Goal: Transaction & Acquisition: Purchase product/service

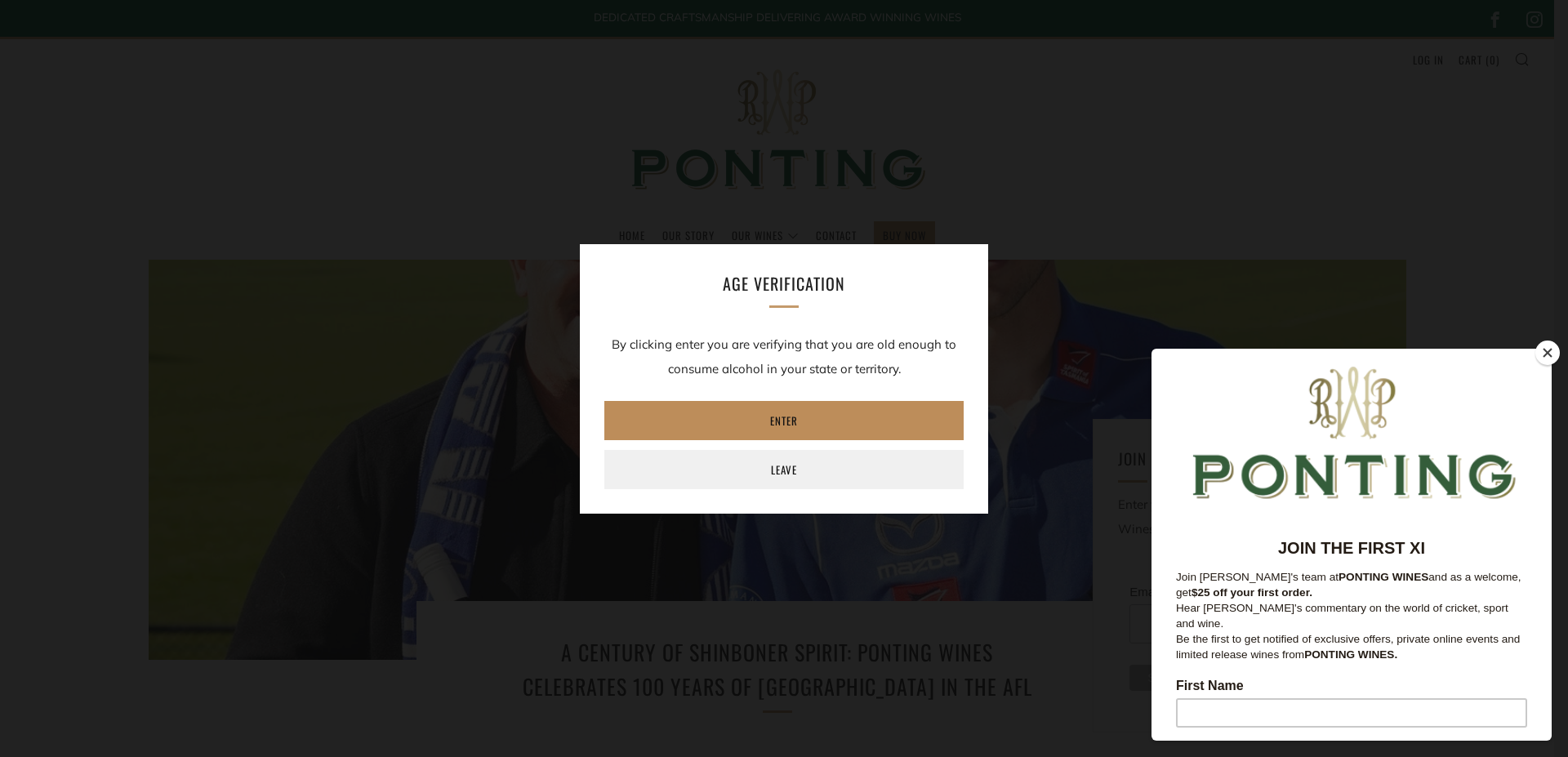
click at [791, 420] on link "Enter" at bounding box center [783, 420] width 359 height 39
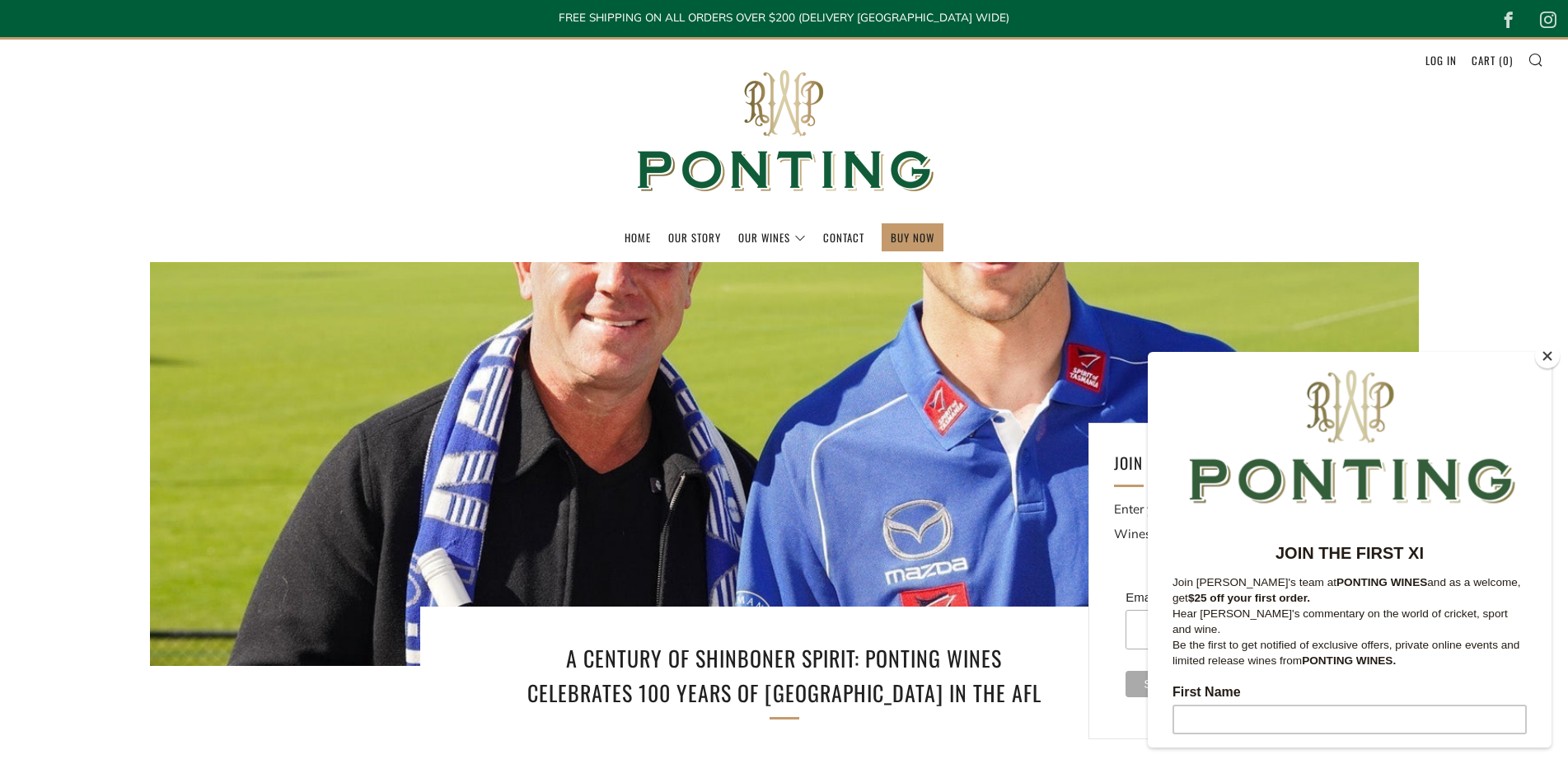
click at [1544, 361] on button "Close" at bounding box center [1548, 356] width 25 height 25
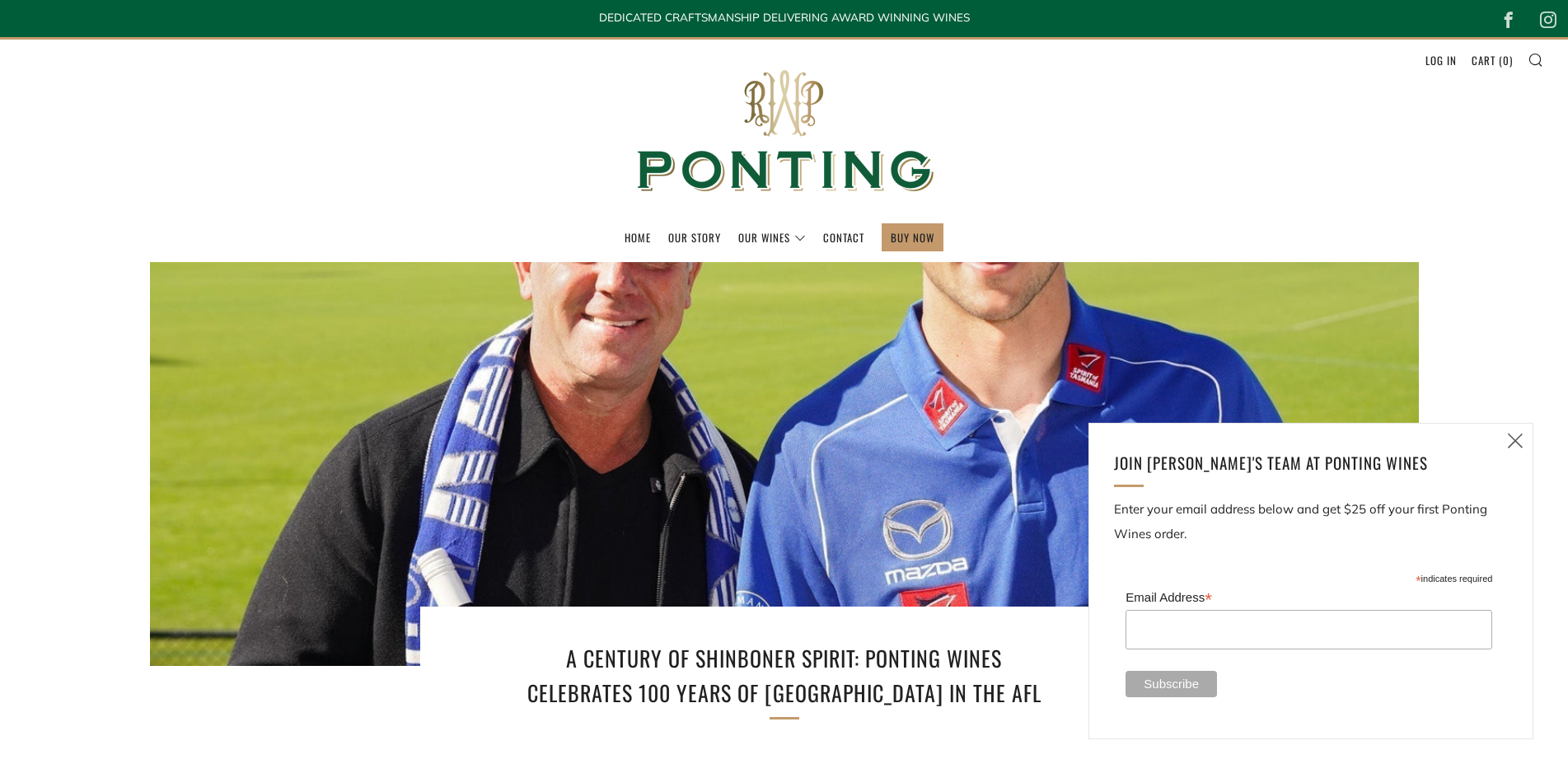
click at [1521, 438] on icon at bounding box center [1515, 440] width 19 height 20
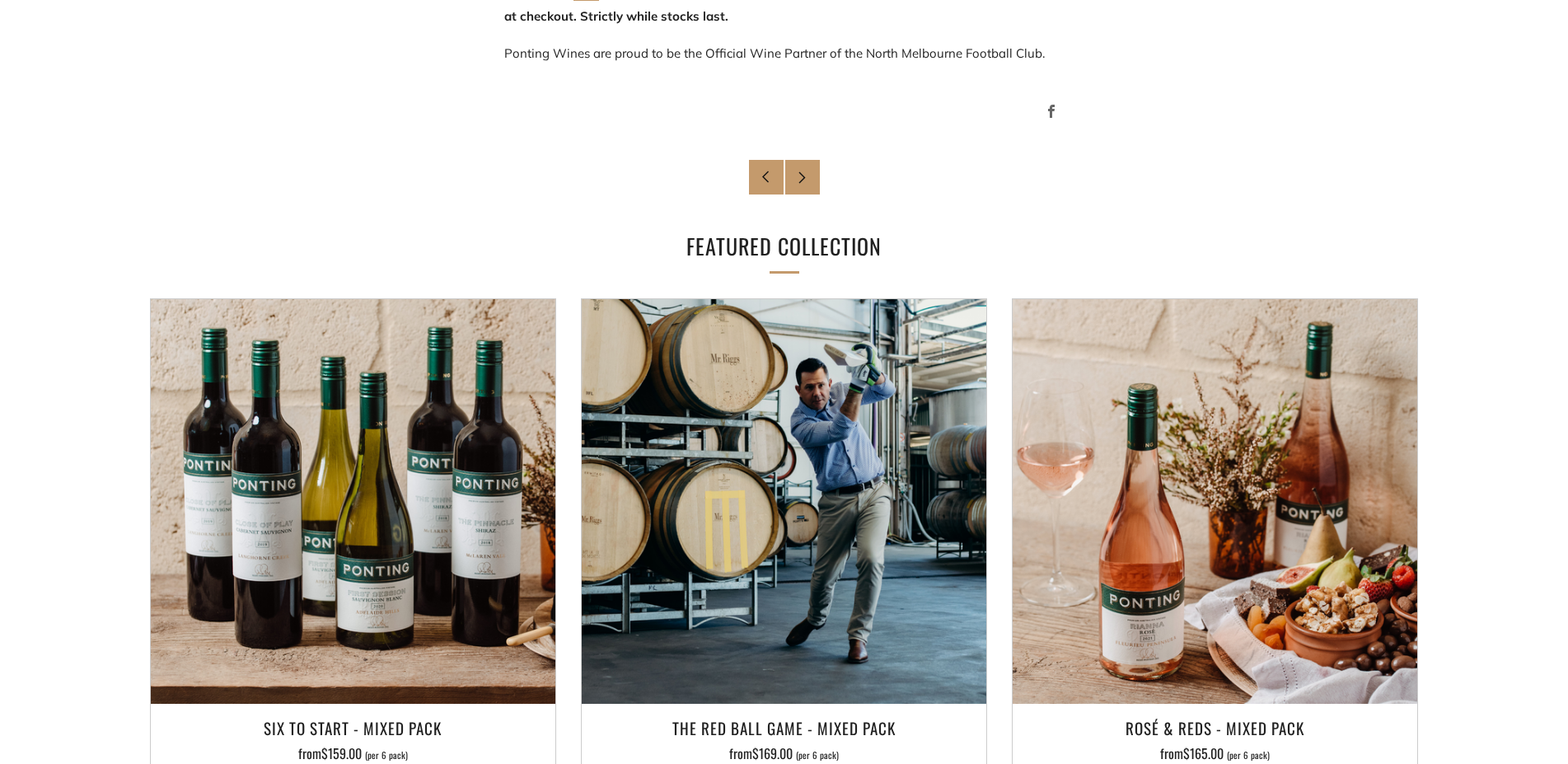
scroll to position [1260, 0]
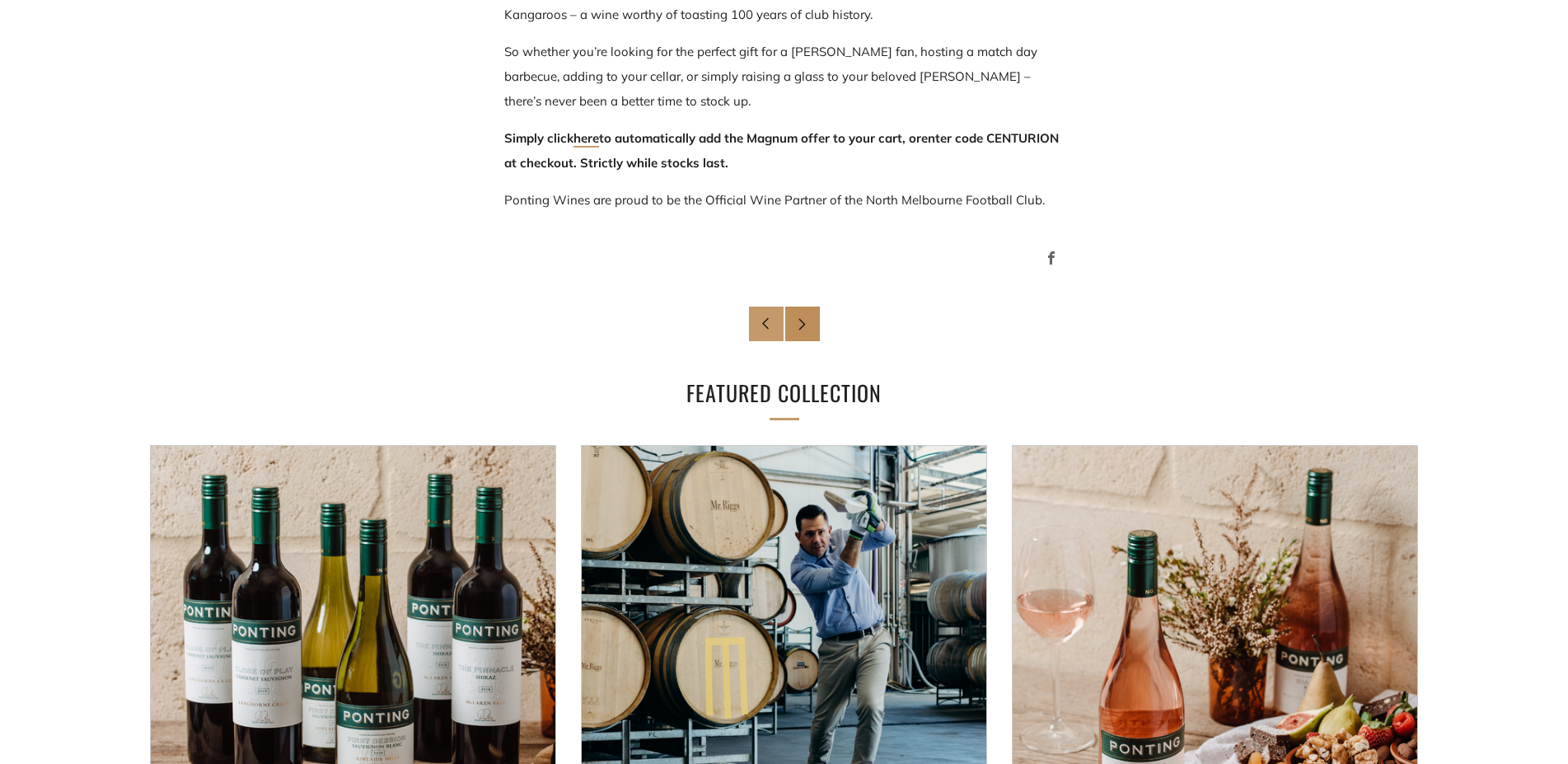
click at [810, 316] on link "Newer Post" at bounding box center [803, 324] width 35 height 35
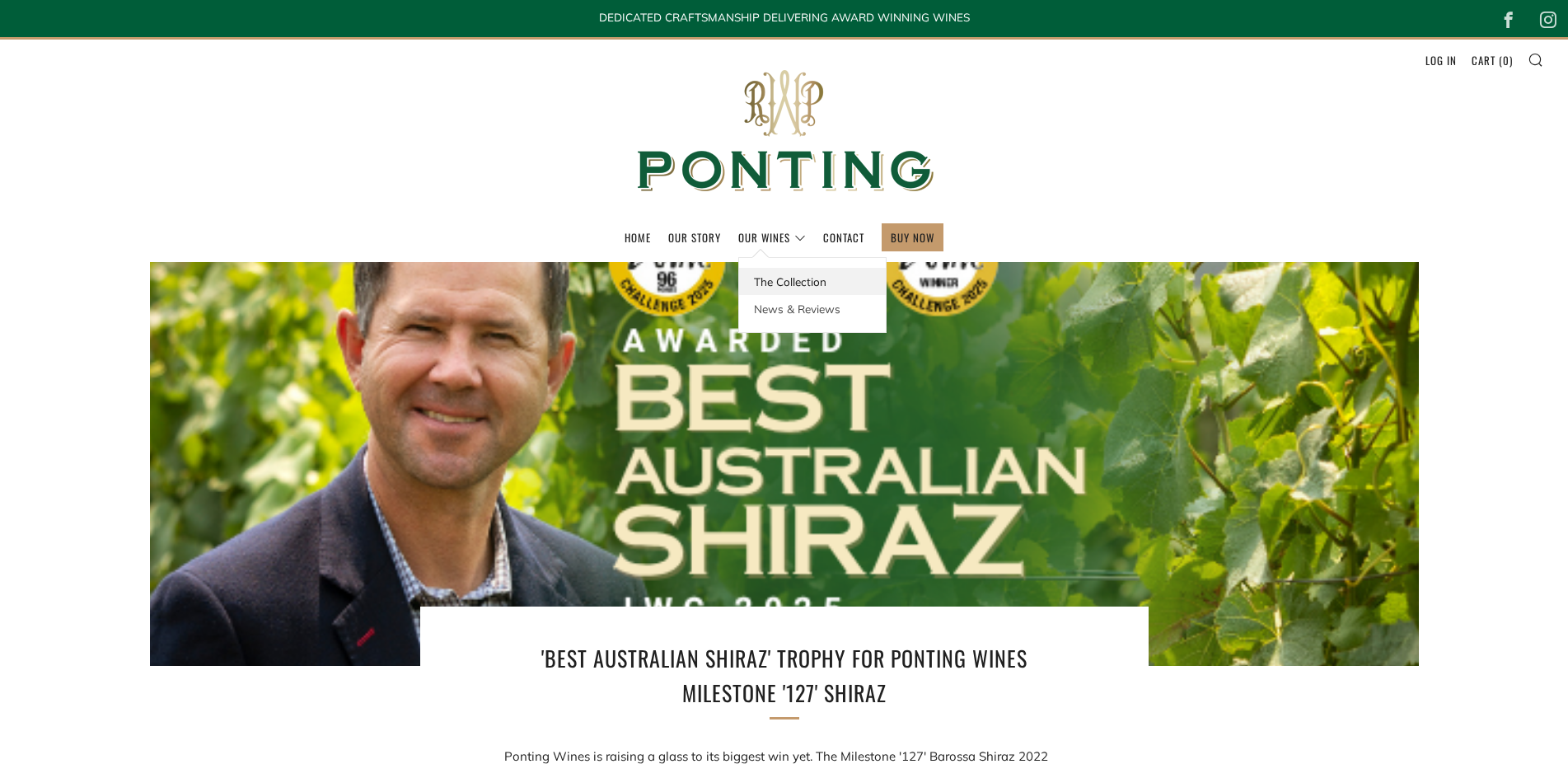
click at [790, 275] on link "The Collection" at bounding box center [813, 281] width 147 height 27
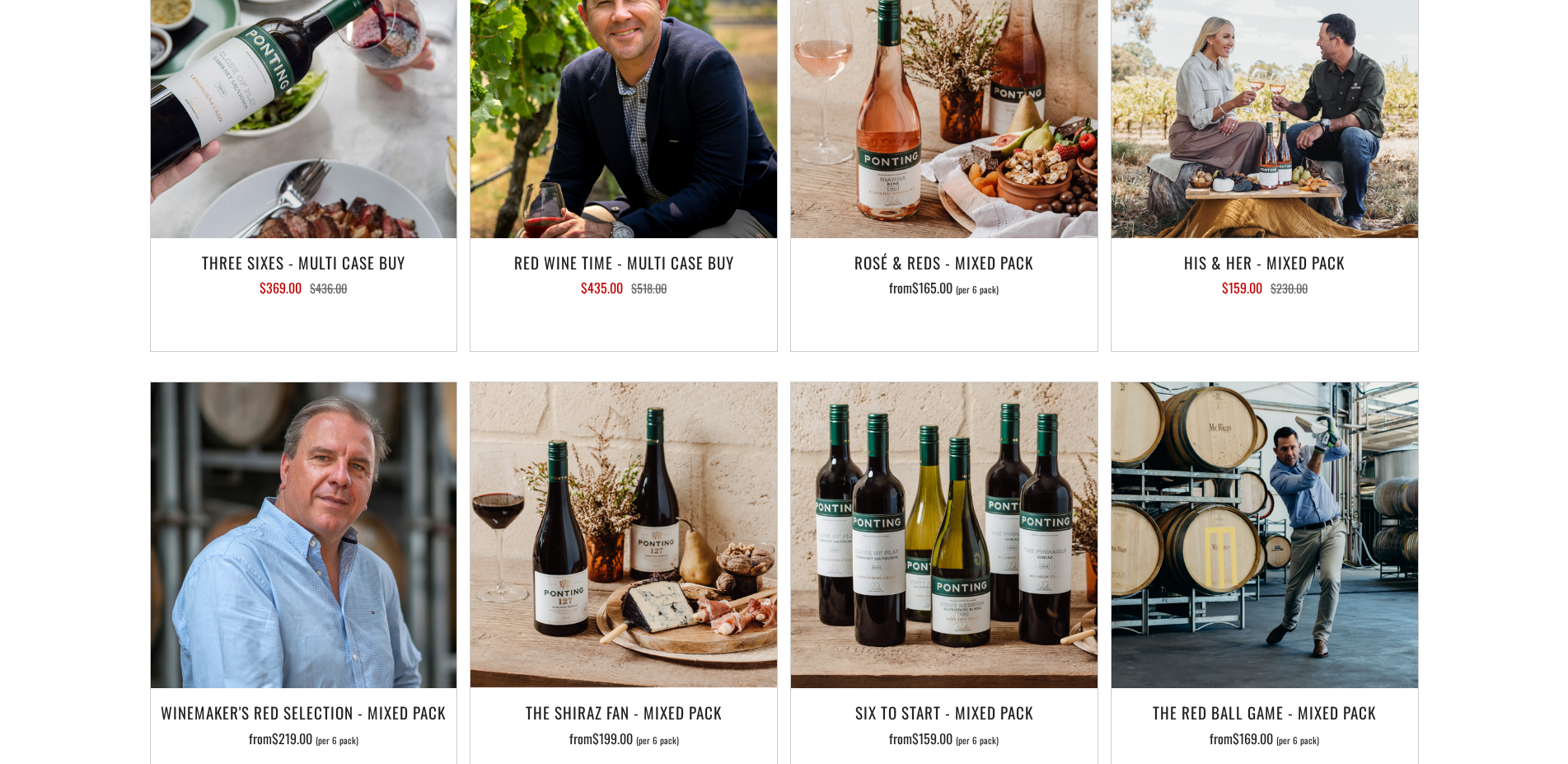
scroll to position [2437, 0]
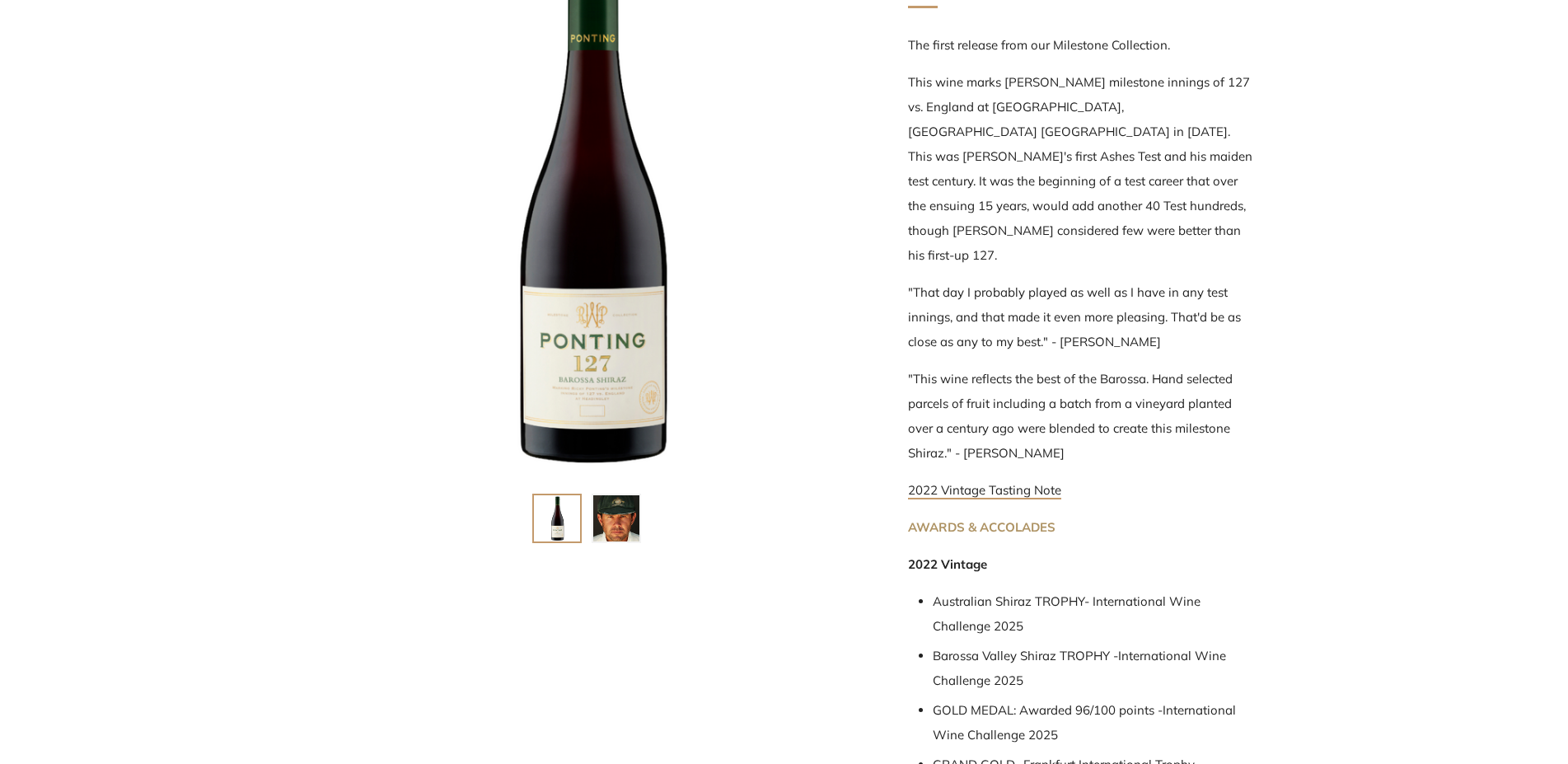
scroll to position [252, 0]
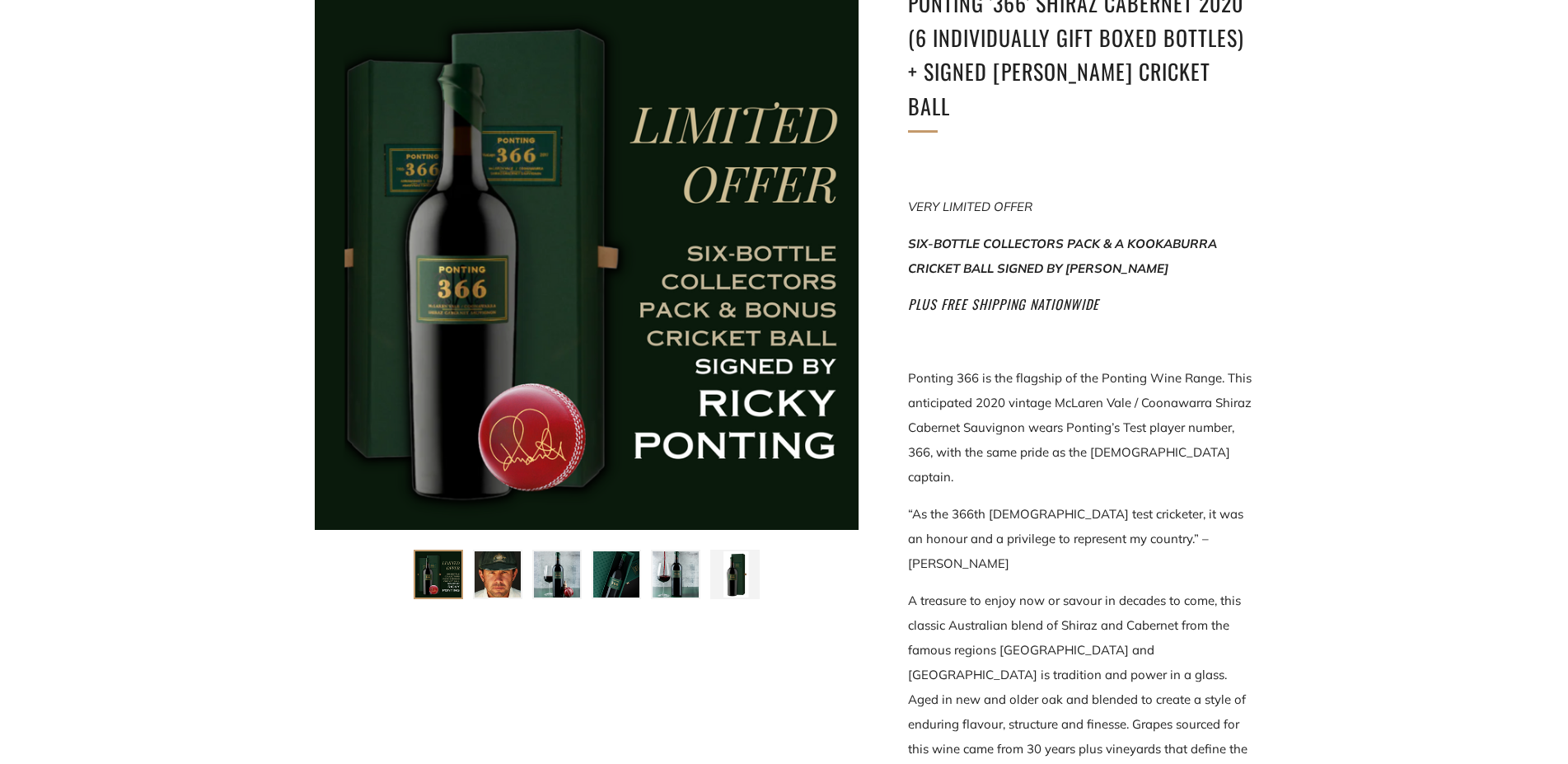
scroll to position [252, 0]
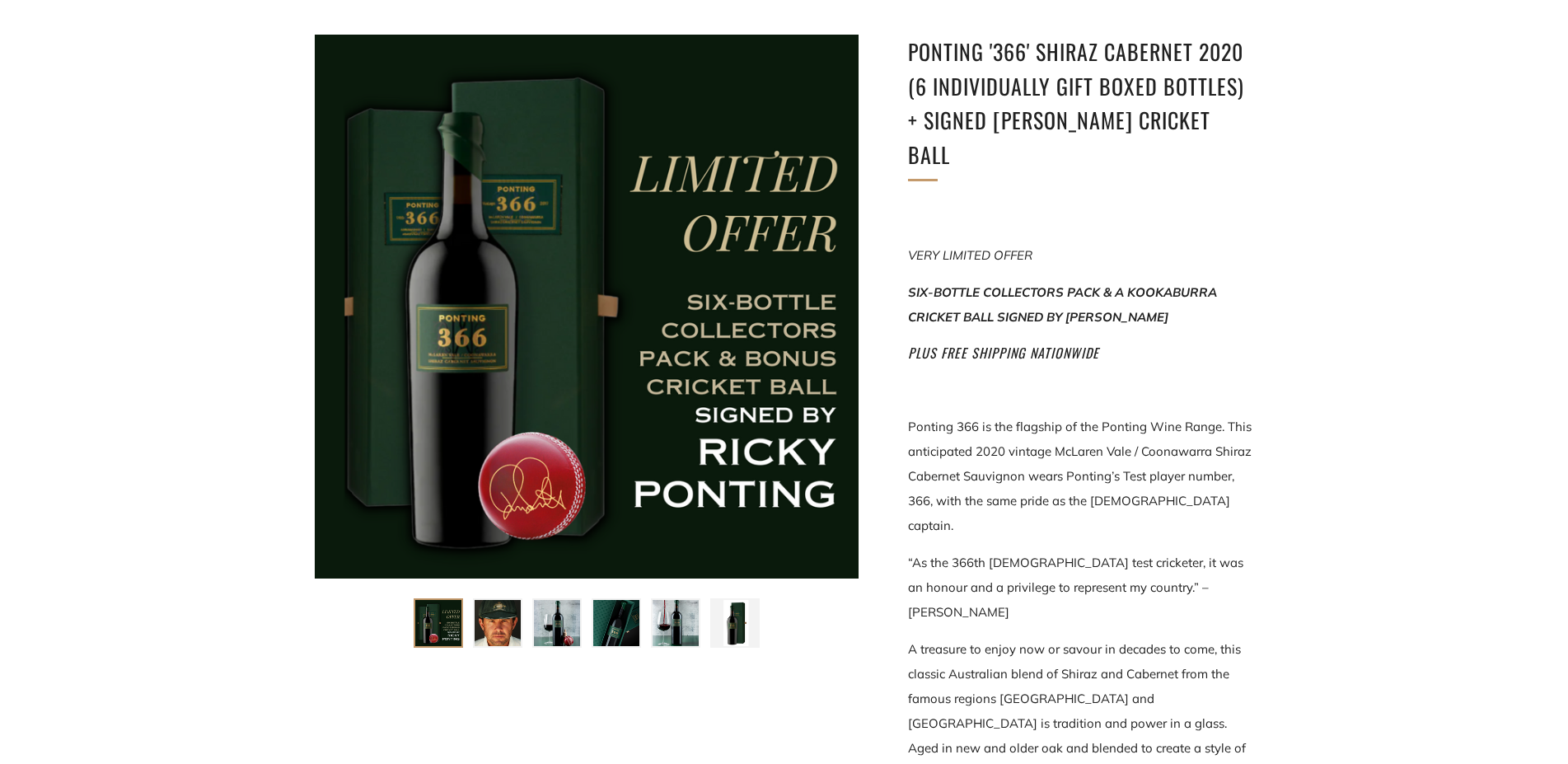
click at [483, 624] on img at bounding box center [498, 623] width 46 height 46
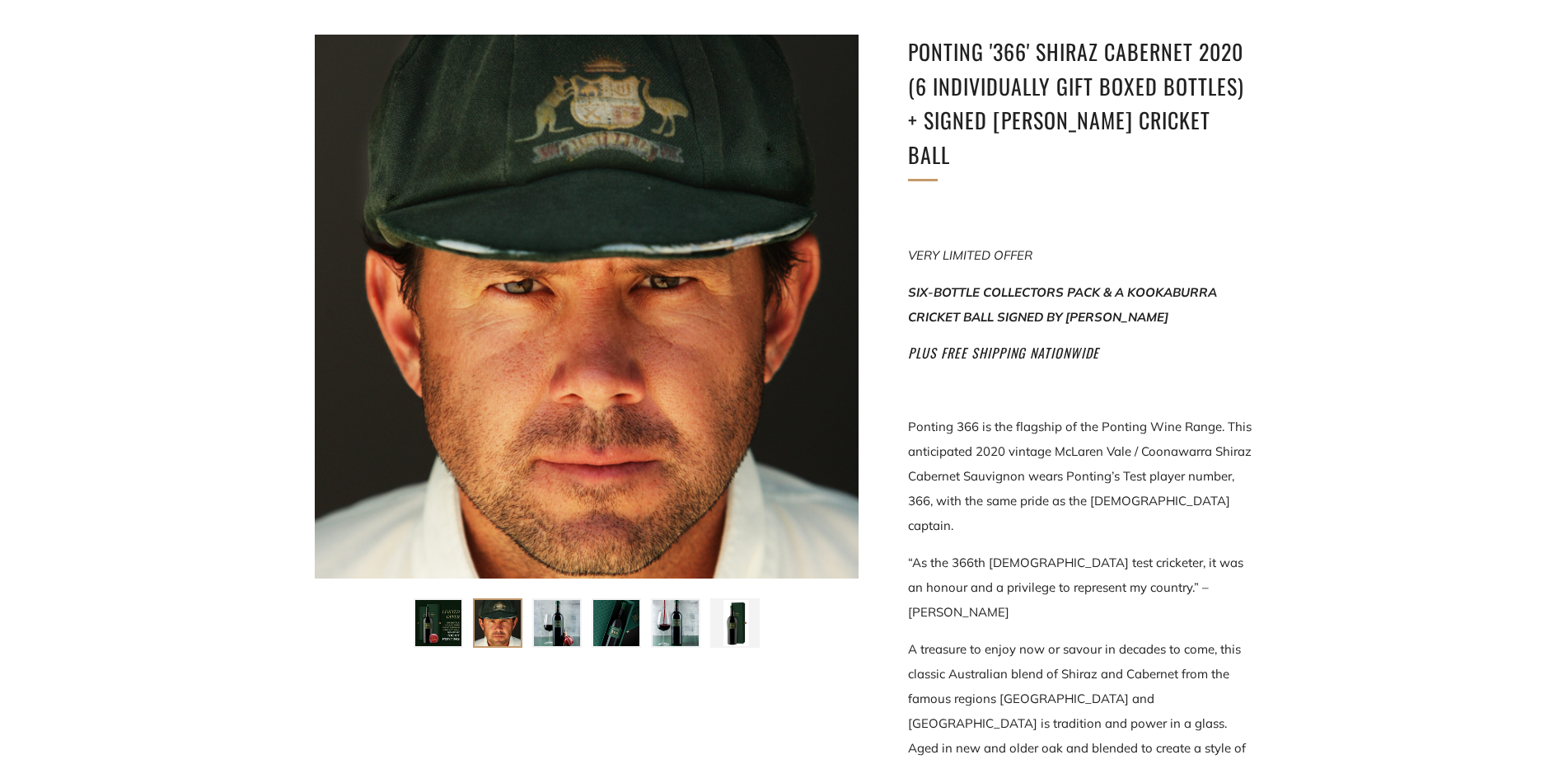
click at [562, 615] on img at bounding box center [557, 623] width 46 height 46
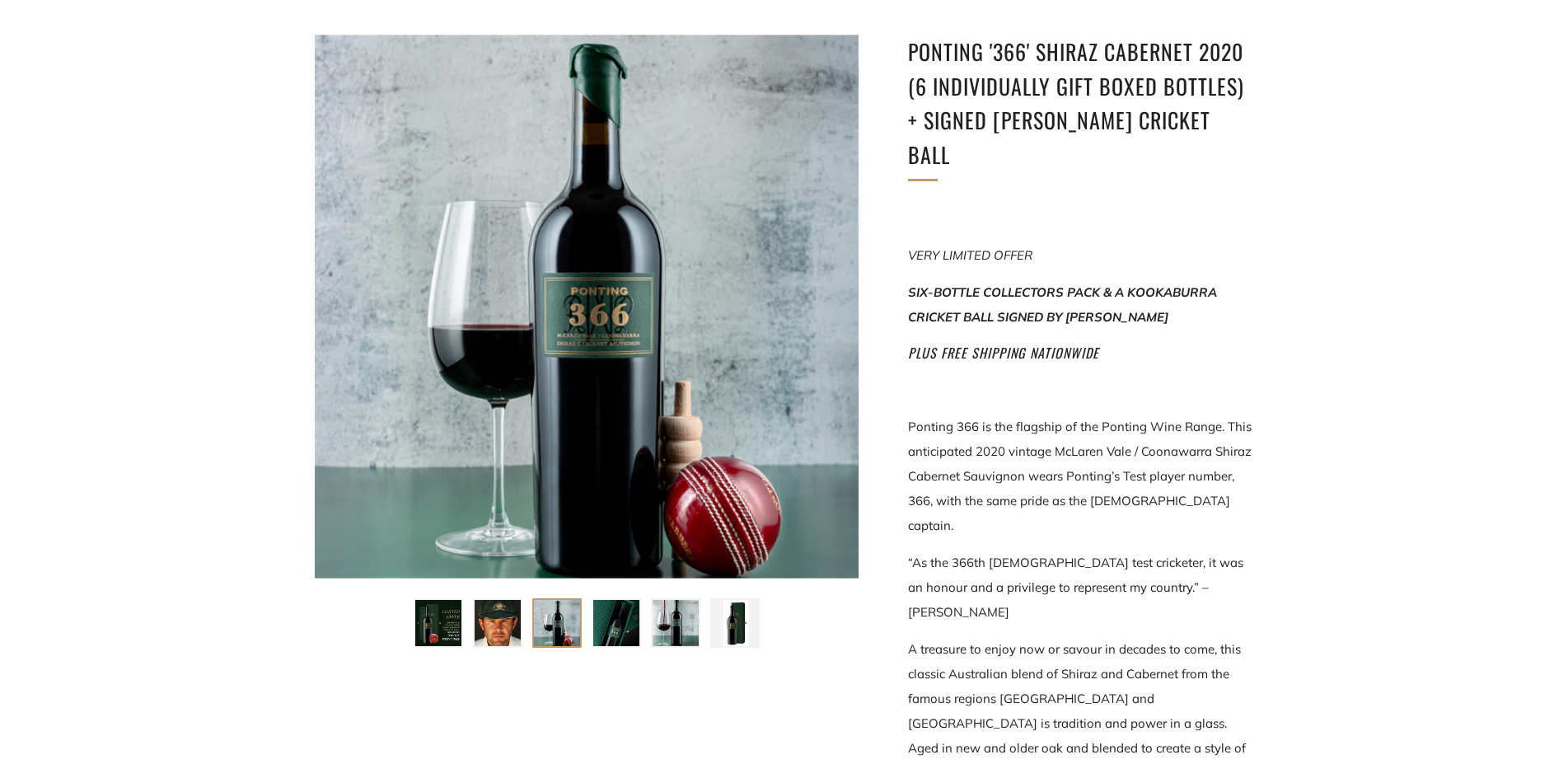
click at [609, 626] on img at bounding box center [616, 623] width 46 height 46
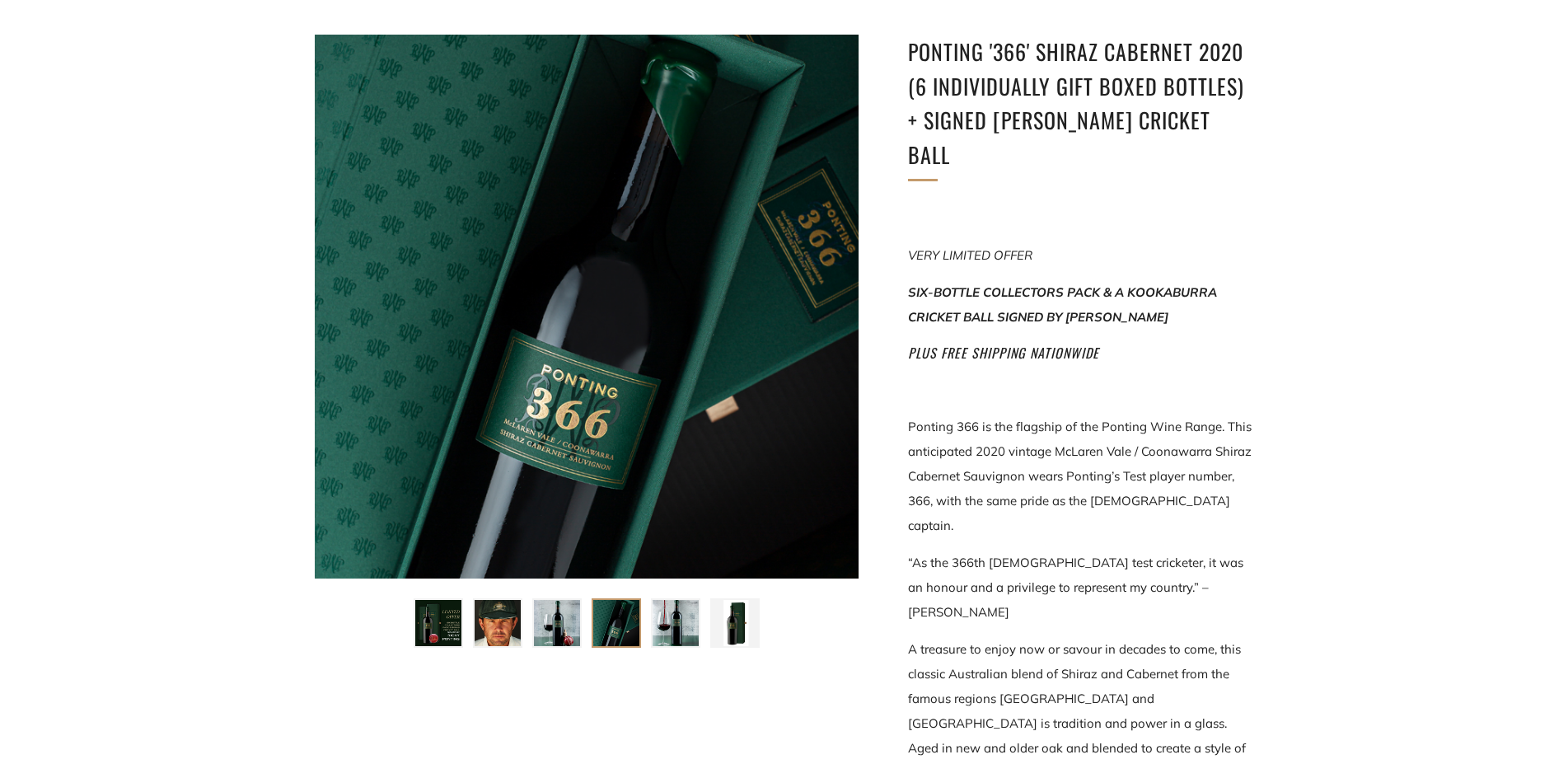
click at [671, 625] on img at bounding box center [676, 623] width 46 height 46
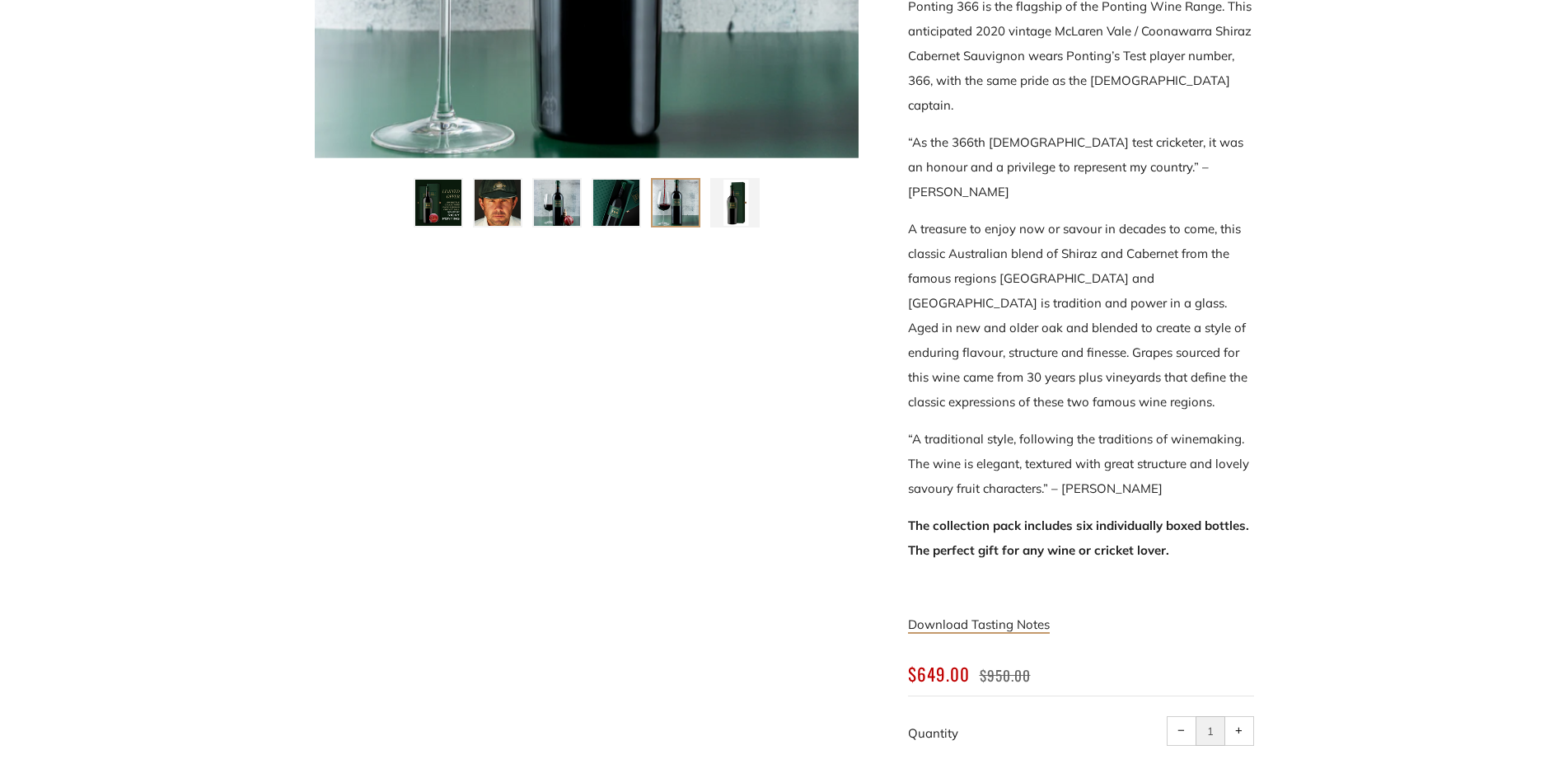
scroll to position [756, 0]
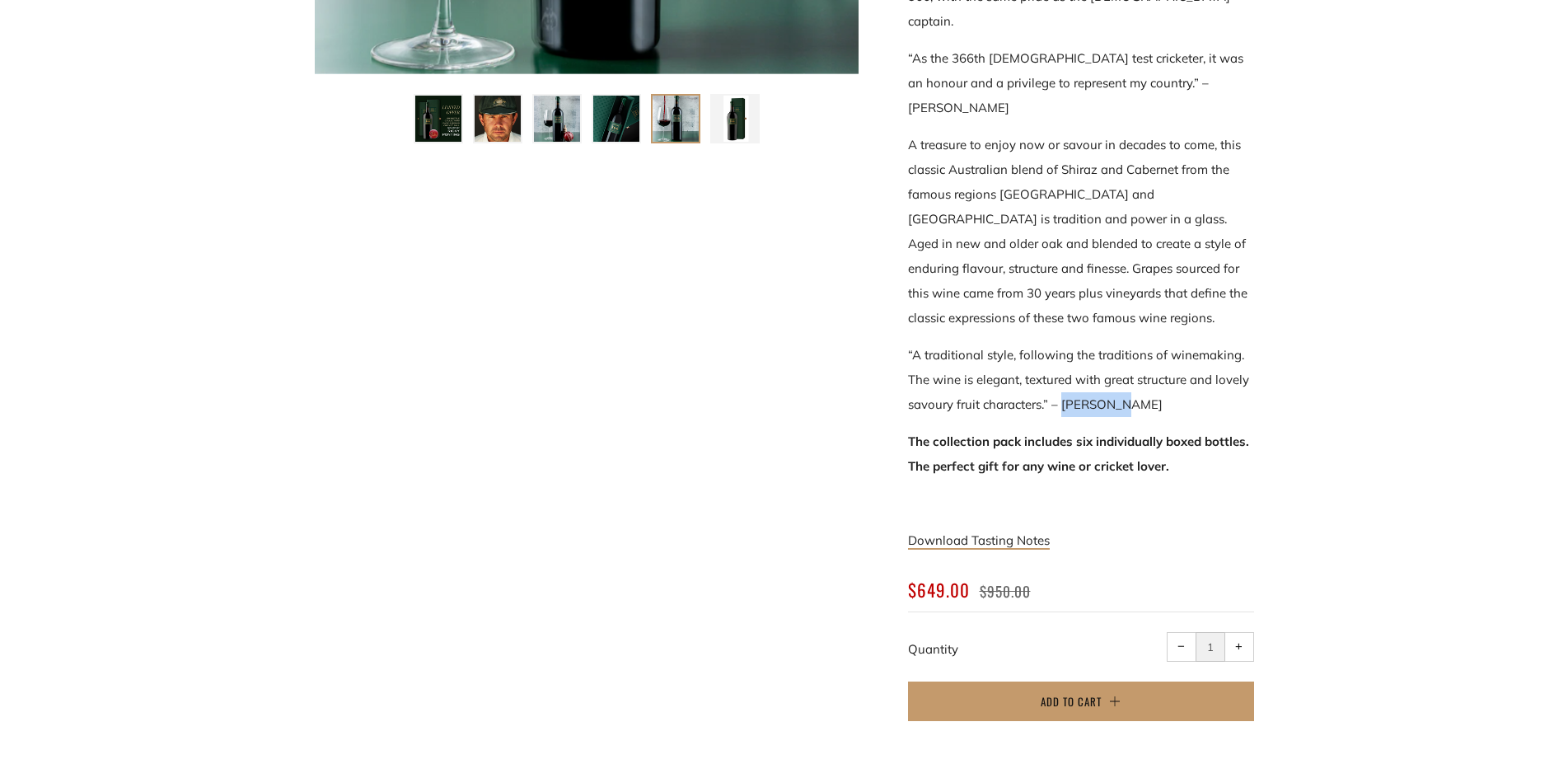
drag, startPoint x: 1063, startPoint y: 320, endPoint x: 1121, endPoint y: 323, distance: 58.1
click at [1121, 347] on span "“A traditional style, following the traditions of winemaking. The wine is elega…" at bounding box center [1079, 379] width 341 height 65
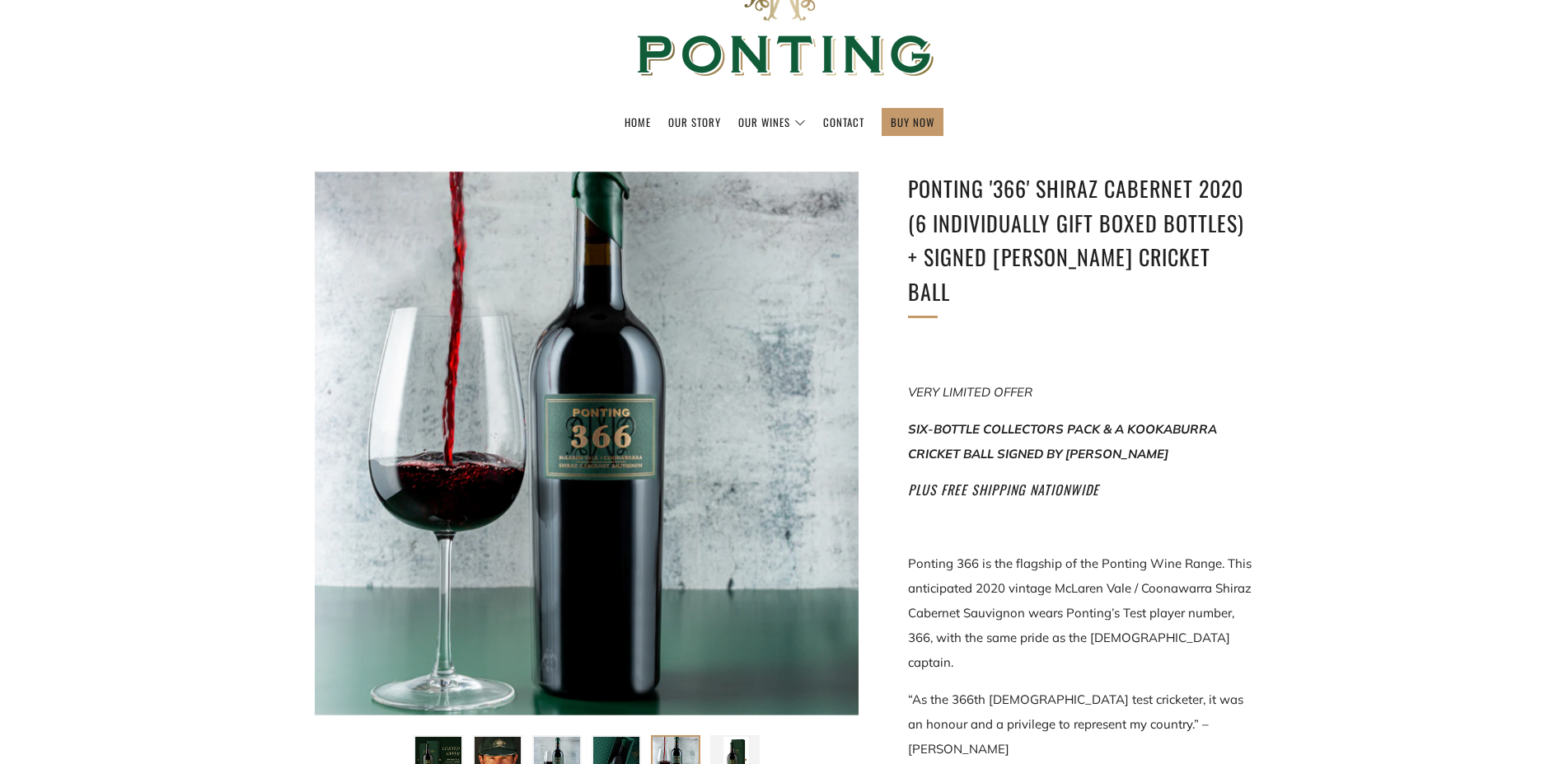
scroll to position [0, 0]
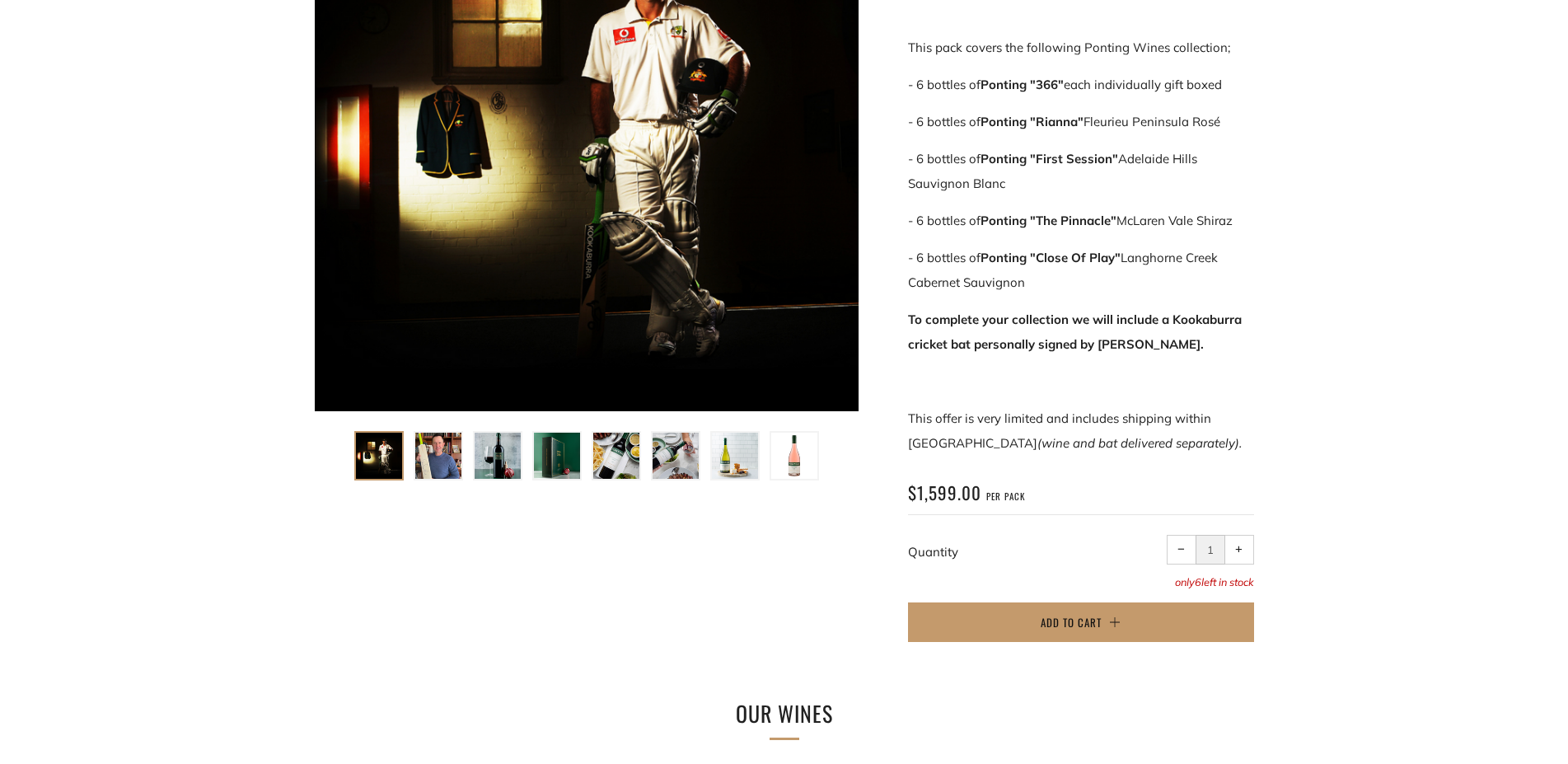
scroll to position [420, 0]
click at [445, 458] on img at bounding box center [438, 455] width 46 height 46
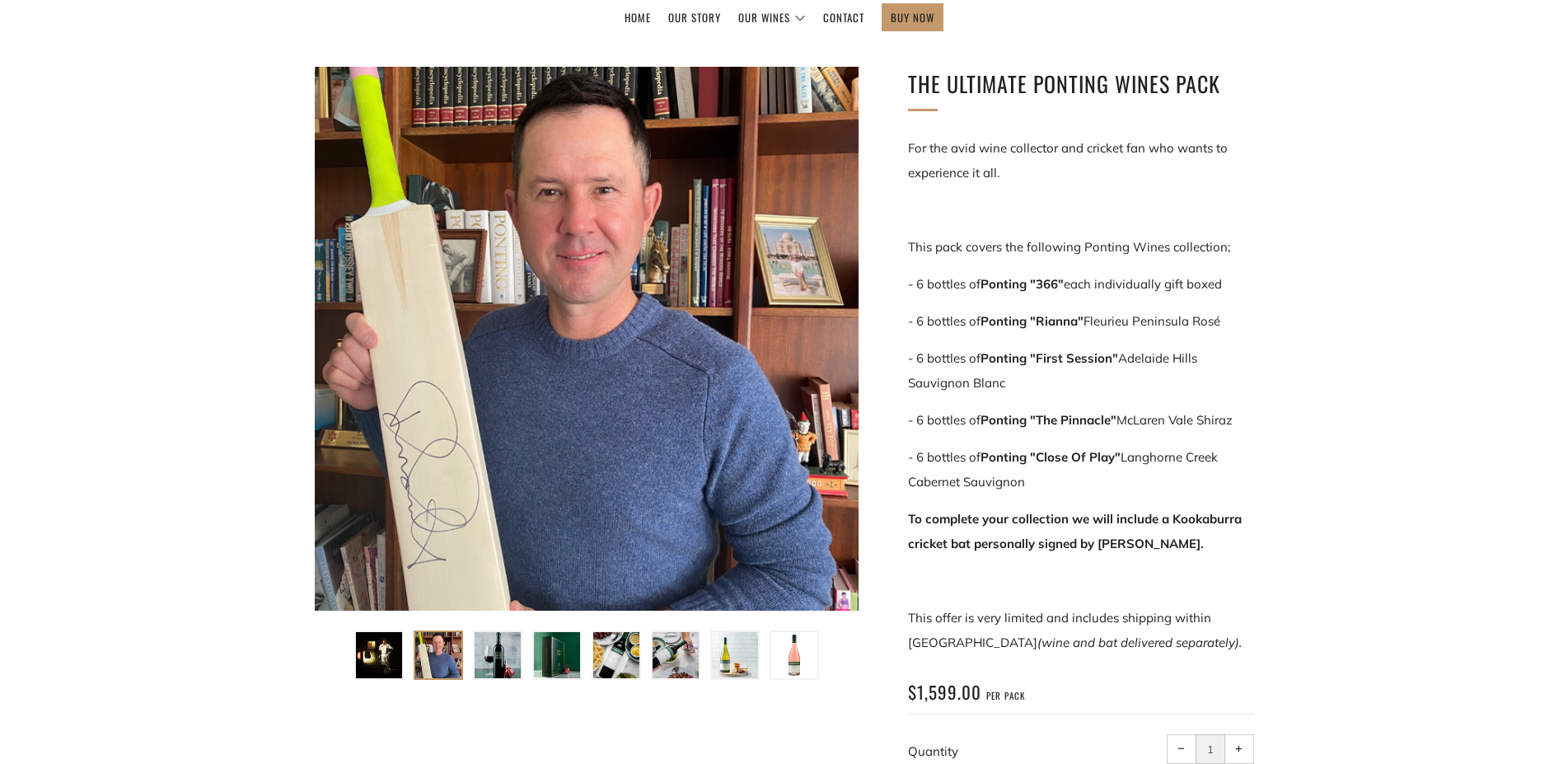
scroll to position [252, 0]
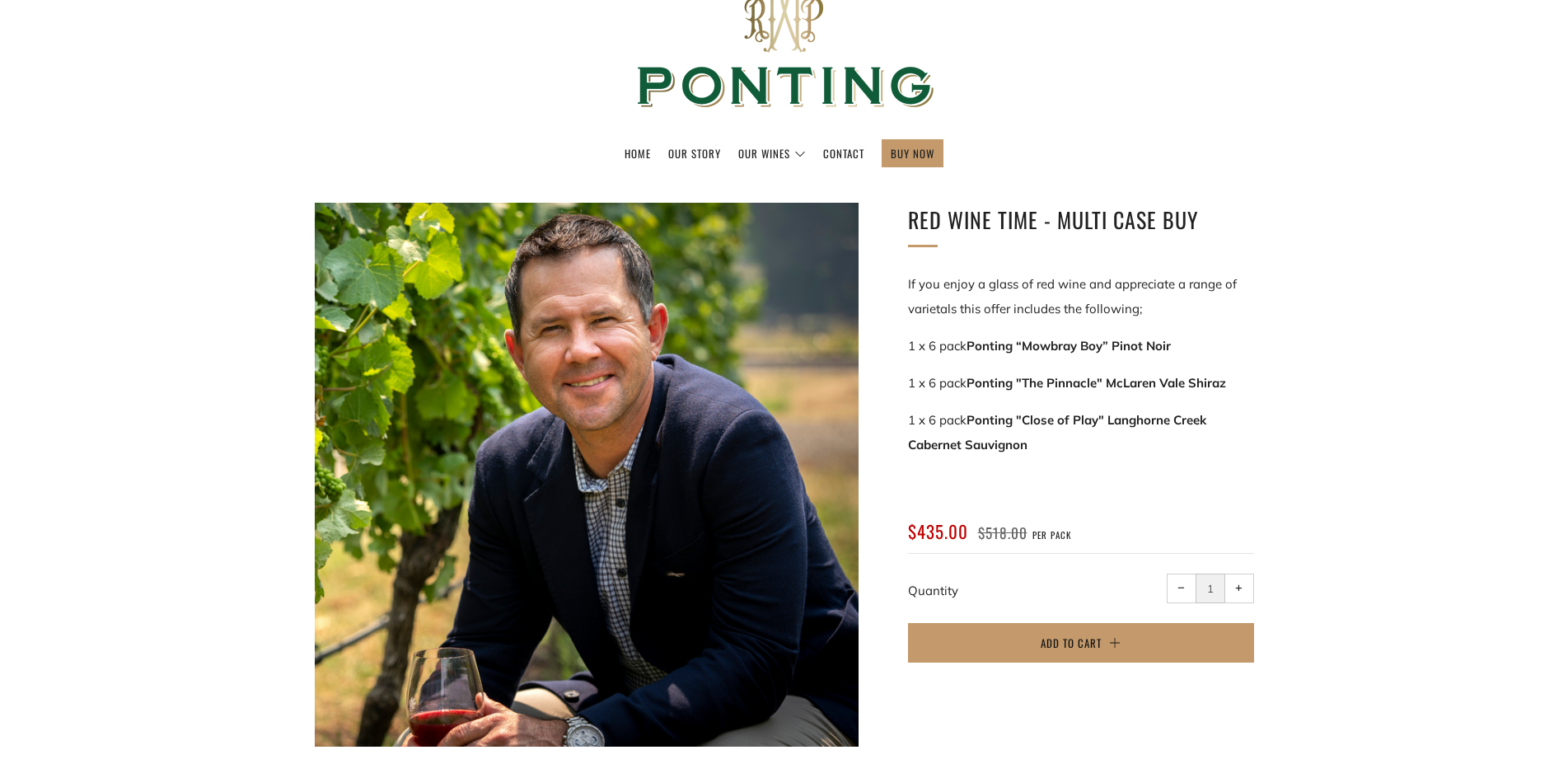
scroll to position [168, 0]
